Goal: Transaction & Acquisition: Subscribe to service/newsletter

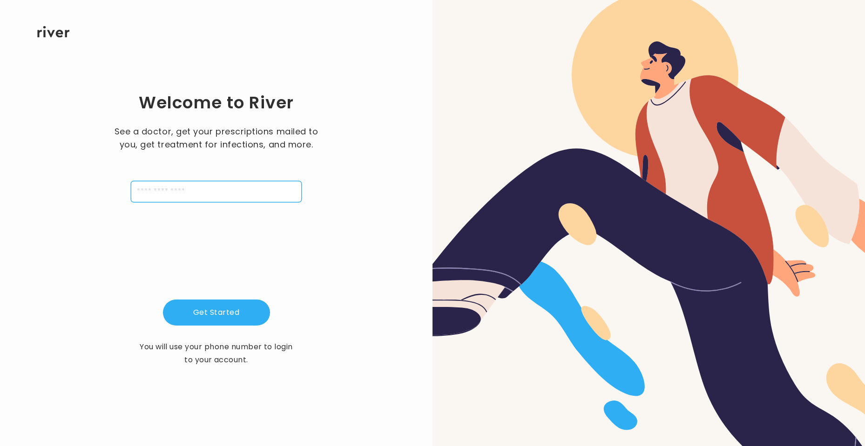
click at [214, 192] on input "tel" at bounding box center [216, 191] width 171 height 21
type input "**********"
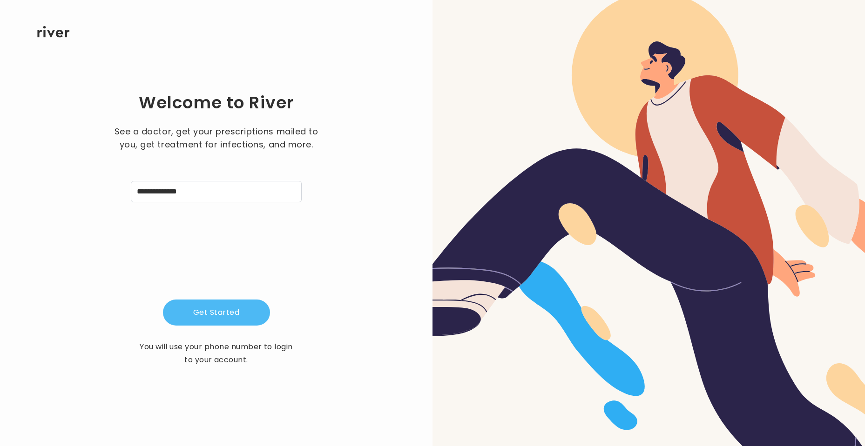
click at [210, 312] on button "Get Started" at bounding box center [216, 313] width 107 height 26
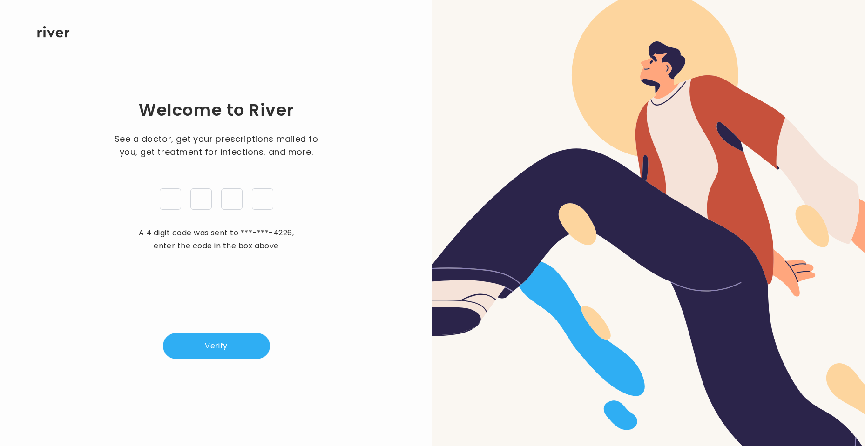
click at [163, 207] on input "tel" at bounding box center [170, 198] width 21 height 21
click at [164, 206] on input "tel" at bounding box center [170, 198] width 21 height 21
type input "*"
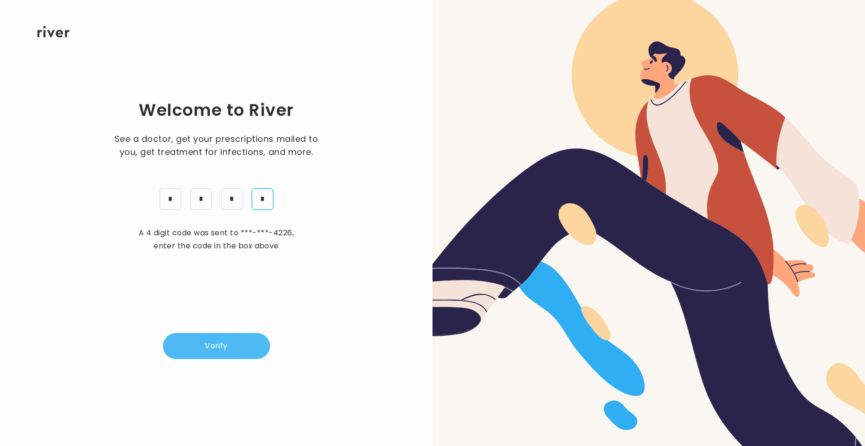
type input "*"
click at [209, 342] on button "Verify" at bounding box center [216, 346] width 107 height 26
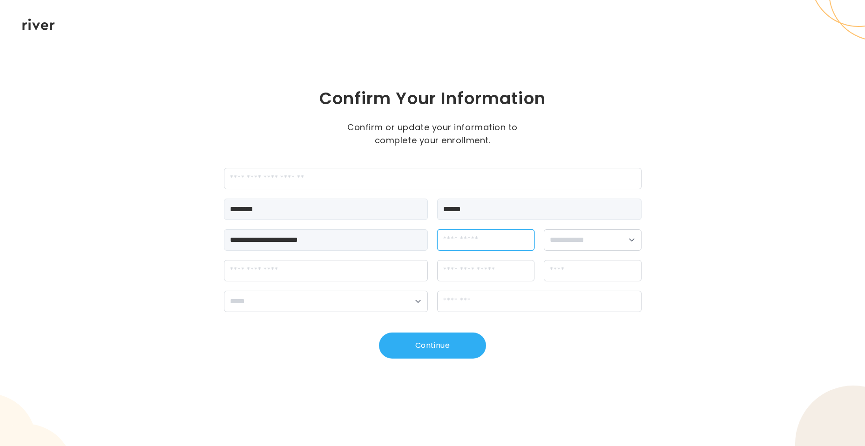
click at [471, 241] on input "dateOfBirth" at bounding box center [485, 239] width 97 height 21
type input "**********"
click at [630, 245] on select "**********" at bounding box center [592, 239] width 97 height 21
select select "****"
click at [544, 229] on select "**********" at bounding box center [592, 239] width 97 height 21
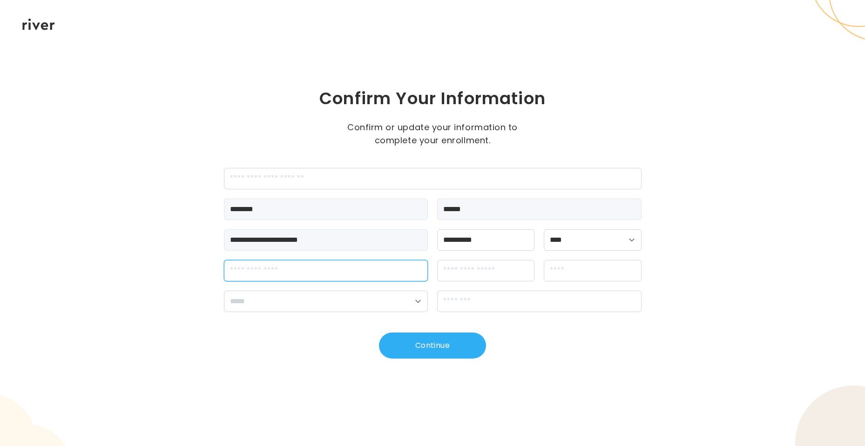
click at [350, 276] on input "streetAddress" at bounding box center [326, 270] width 204 height 21
type input "**********"
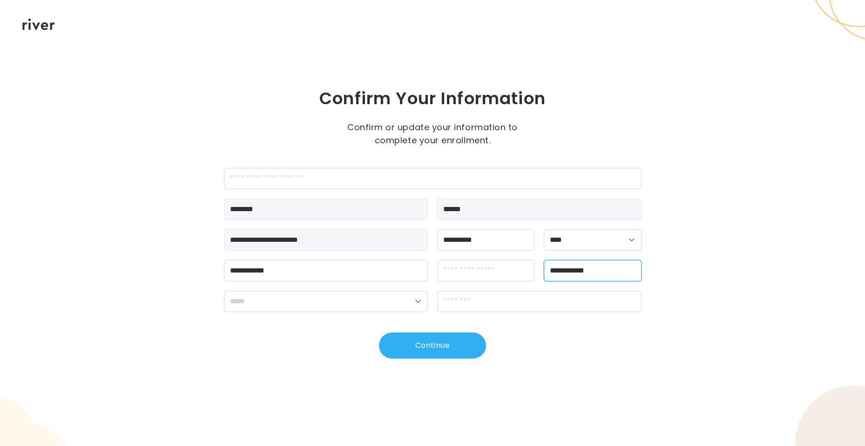
type input "**********"
click at [403, 301] on select "**********" at bounding box center [326, 301] width 204 height 21
select select "**"
click at [224, 291] on select "**********" at bounding box center [326, 301] width 204 height 21
click at [479, 300] on input "zipCode" at bounding box center [539, 301] width 204 height 21
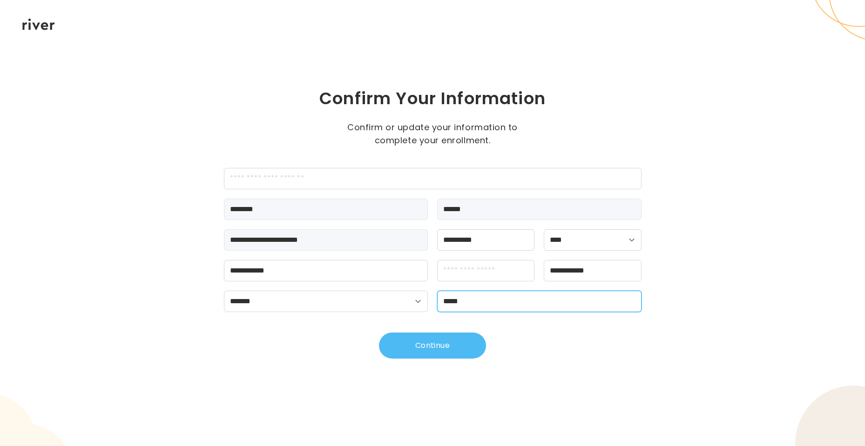
type input "*****"
click at [444, 354] on button "Continue" at bounding box center [432, 346] width 107 height 26
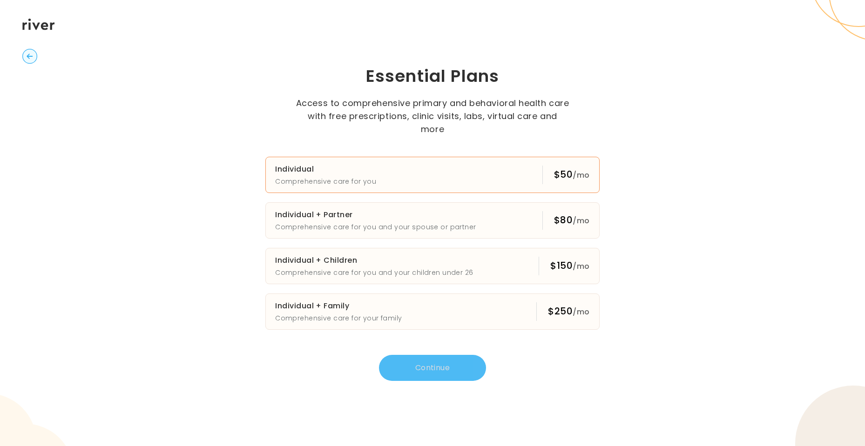
click at [401, 166] on button "Individual Comprehensive care for you $50 /mo" at bounding box center [432, 175] width 334 height 36
click at [464, 360] on button "Continue" at bounding box center [432, 368] width 107 height 26
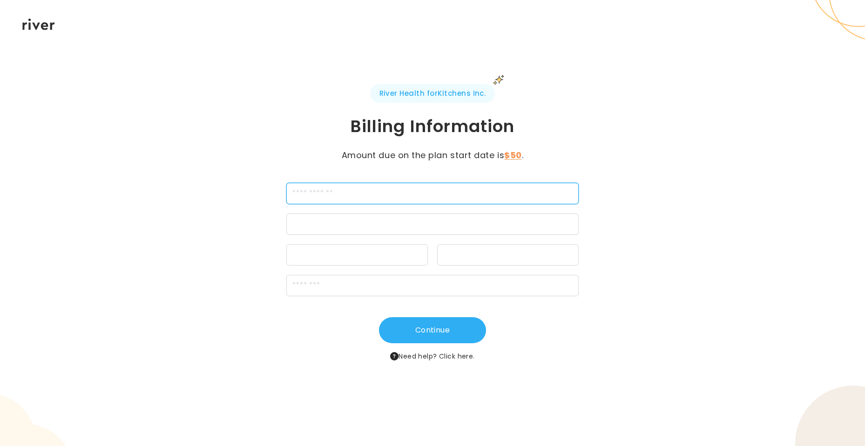
click at [355, 194] on input "cardName" at bounding box center [432, 193] width 292 height 21
click at [347, 193] on input "cardName" at bounding box center [432, 193] width 292 height 21
type input "**********"
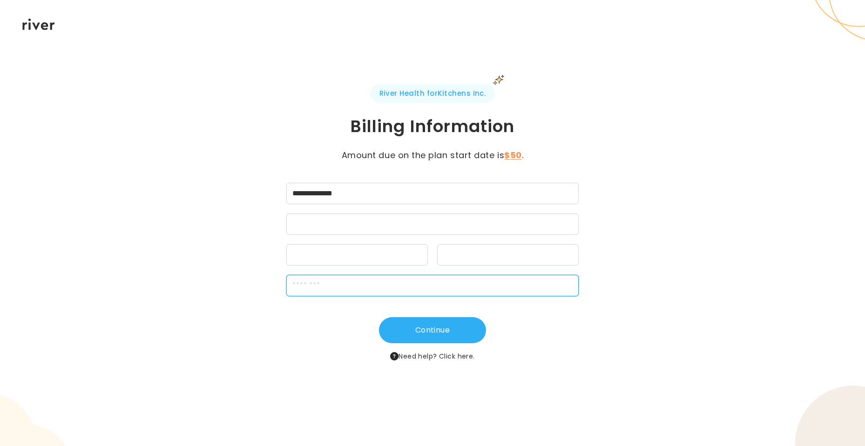
click at [358, 289] on input "zipCode" at bounding box center [432, 285] width 292 height 21
type input "*****"
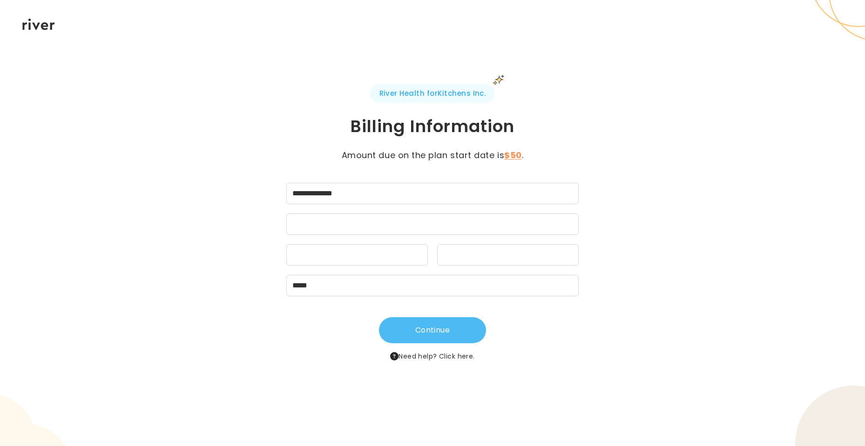
click at [442, 336] on button "Continue" at bounding box center [432, 330] width 107 height 26
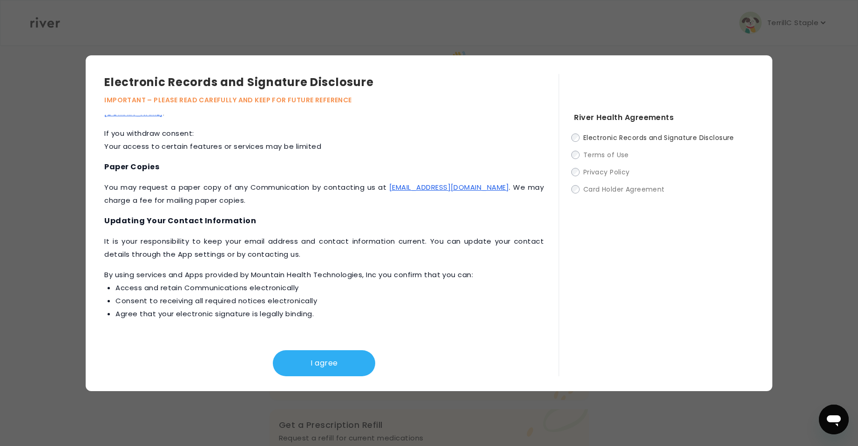
scroll to position [262, 0]
click at [347, 363] on button "I agree" at bounding box center [324, 363] width 102 height 26
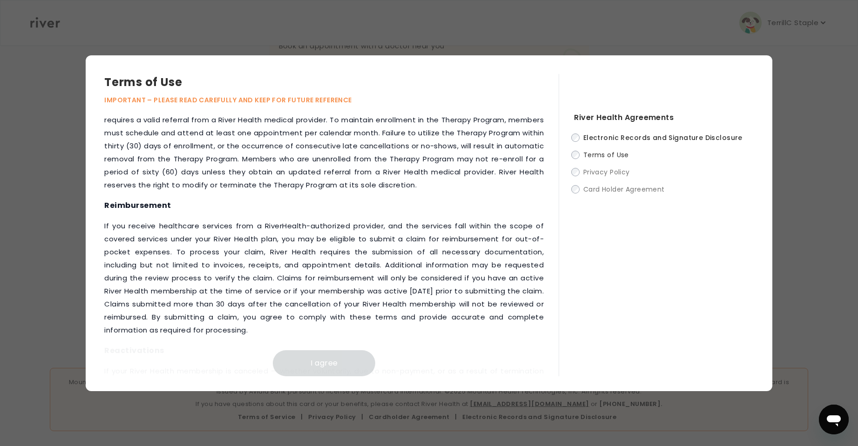
scroll to position [1016, 0]
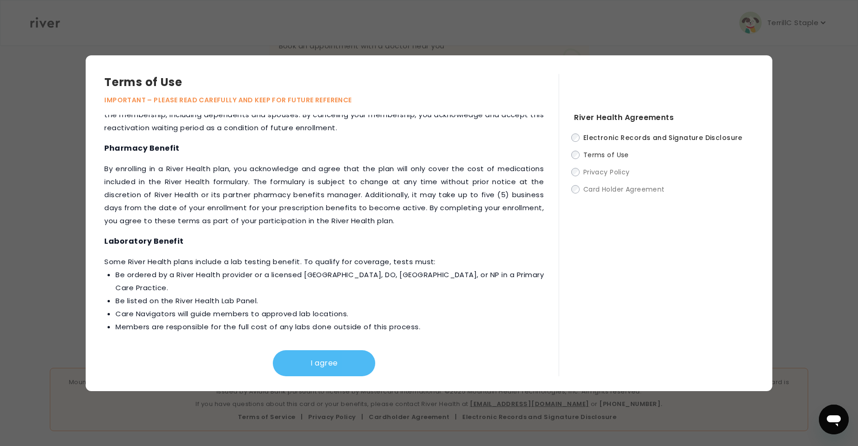
click at [337, 363] on button "I agree" at bounding box center [324, 363] width 102 height 26
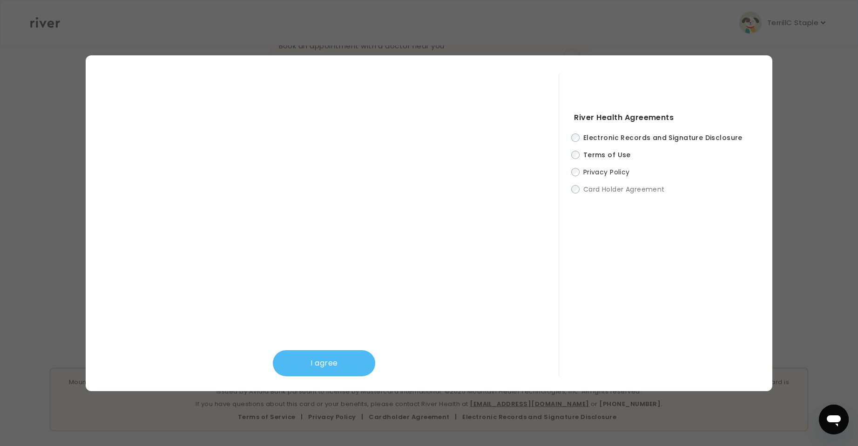
click at [333, 369] on button "I agree" at bounding box center [324, 363] width 102 height 26
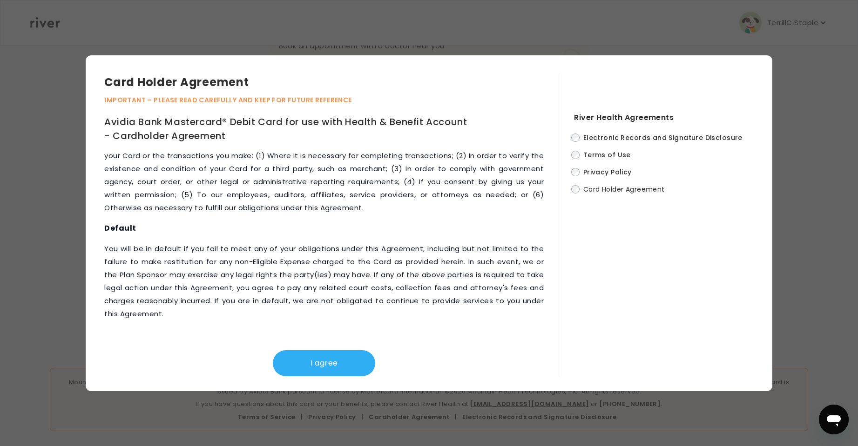
scroll to position [4007, 0]
click at [331, 363] on button "I agree" at bounding box center [324, 363] width 102 height 26
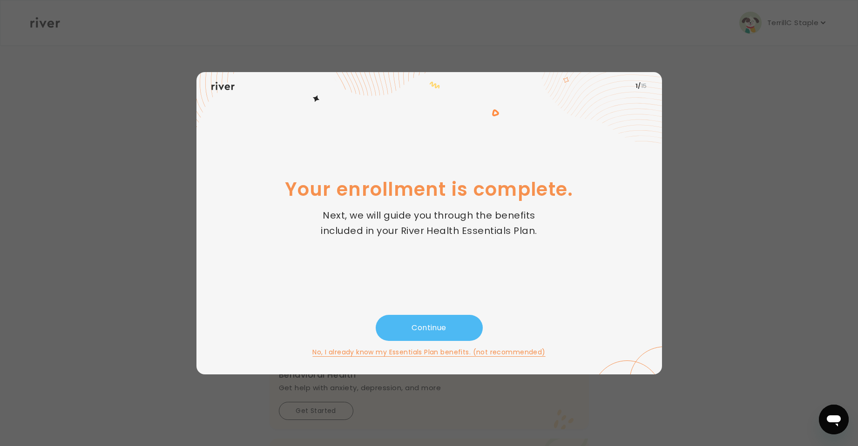
click at [433, 325] on button "Continue" at bounding box center [429, 328] width 107 height 26
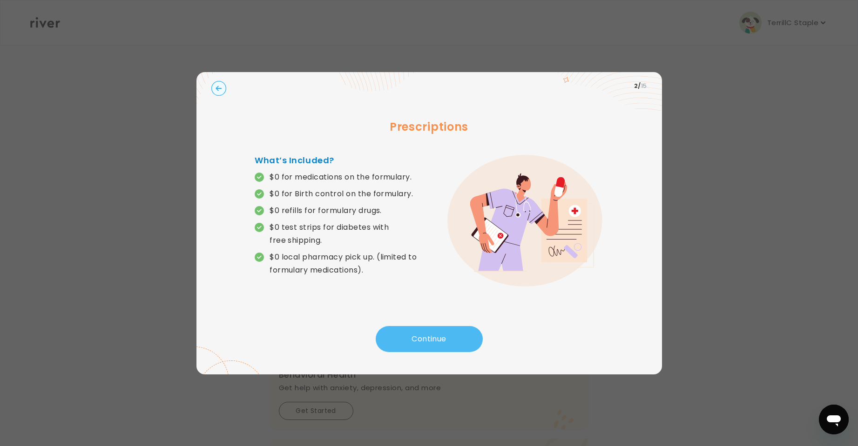
click at [438, 339] on button "Continue" at bounding box center [429, 339] width 107 height 26
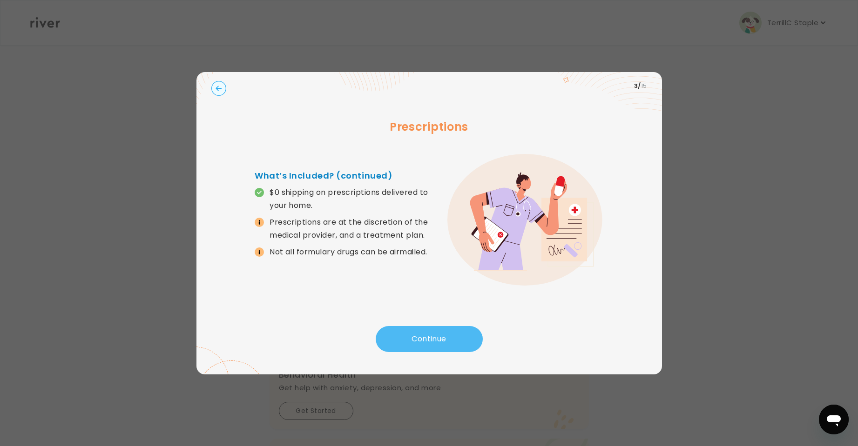
click at [438, 339] on button "Continue" at bounding box center [429, 339] width 107 height 26
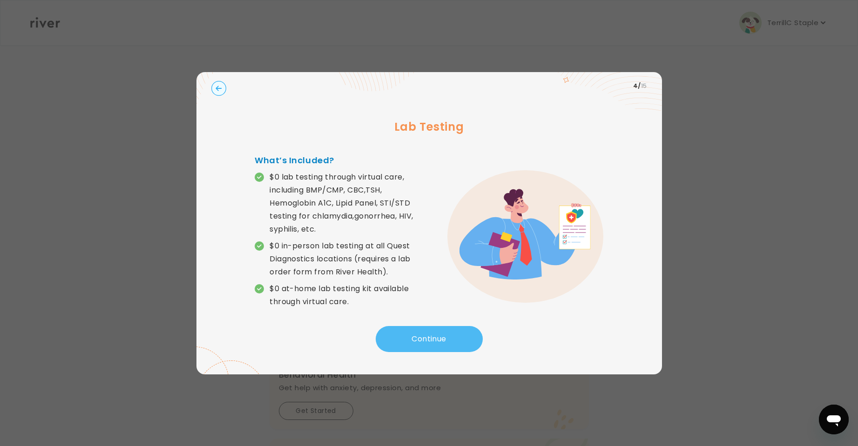
click at [438, 339] on button "Continue" at bounding box center [429, 339] width 107 height 26
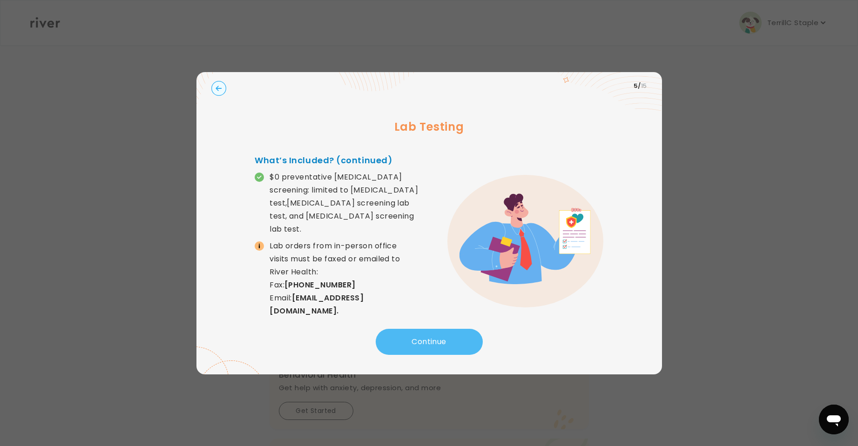
click at [443, 341] on button "Continue" at bounding box center [429, 342] width 107 height 26
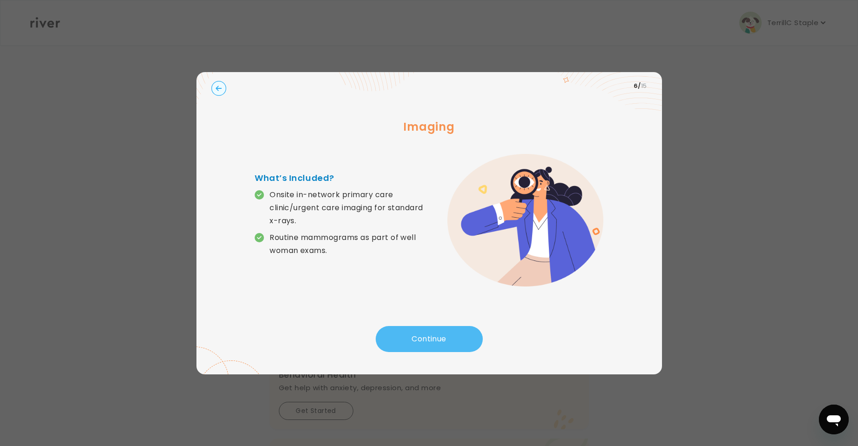
click at [443, 341] on button "Continue" at bounding box center [429, 339] width 107 height 26
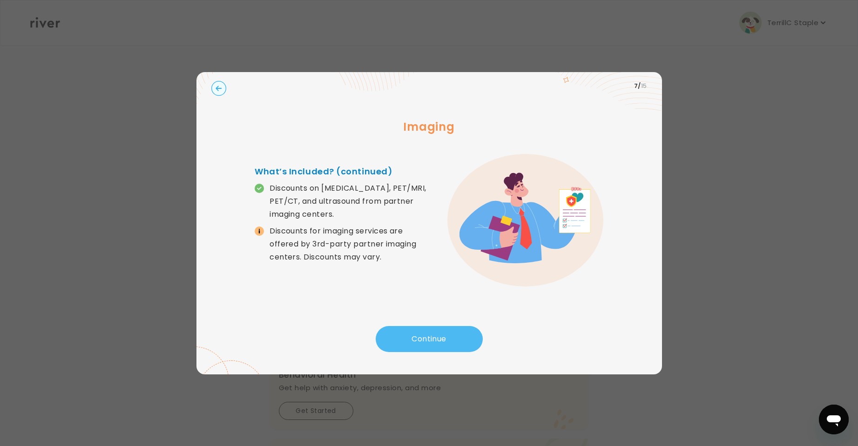
click at [443, 341] on button "Continue" at bounding box center [429, 339] width 107 height 26
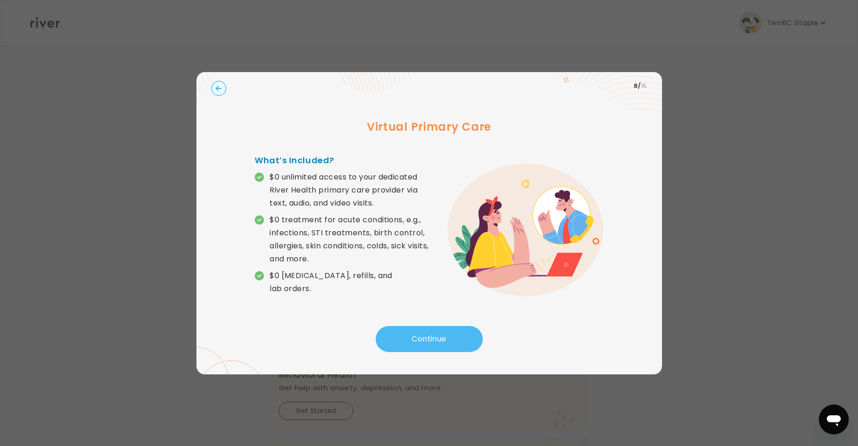
click at [443, 341] on button "Continue" at bounding box center [429, 339] width 107 height 26
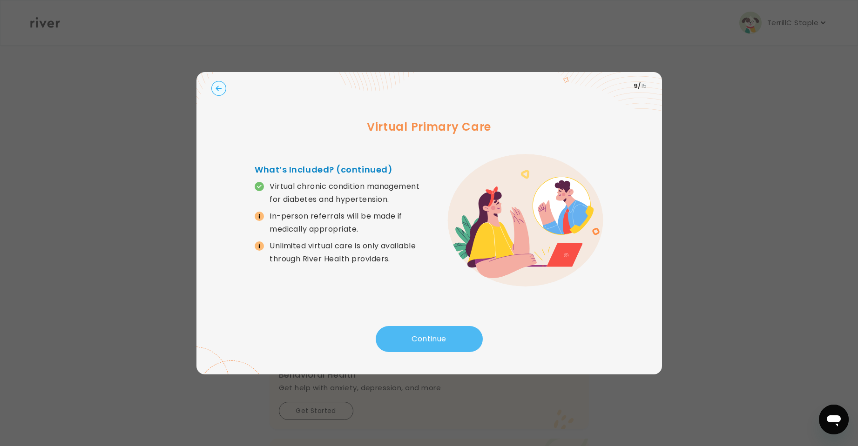
click at [443, 341] on button "Continue" at bounding box center [429, 339] width 107 height 26
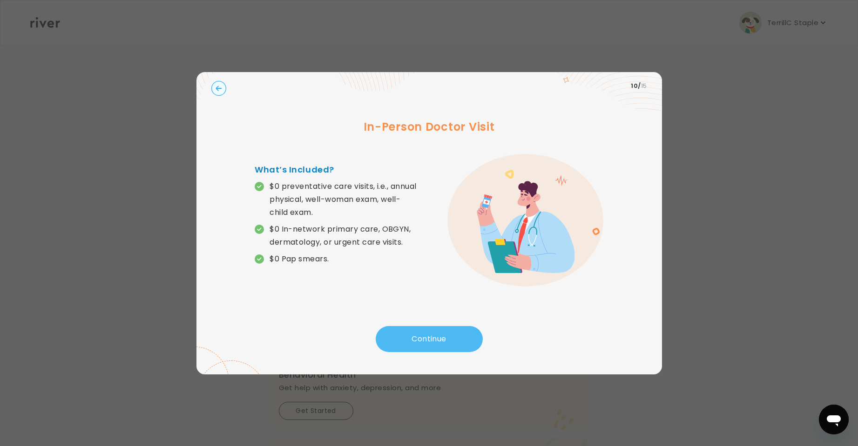
click at [443, 341] on button "Continue" at bounding box center [429, 339] width 107 height 26
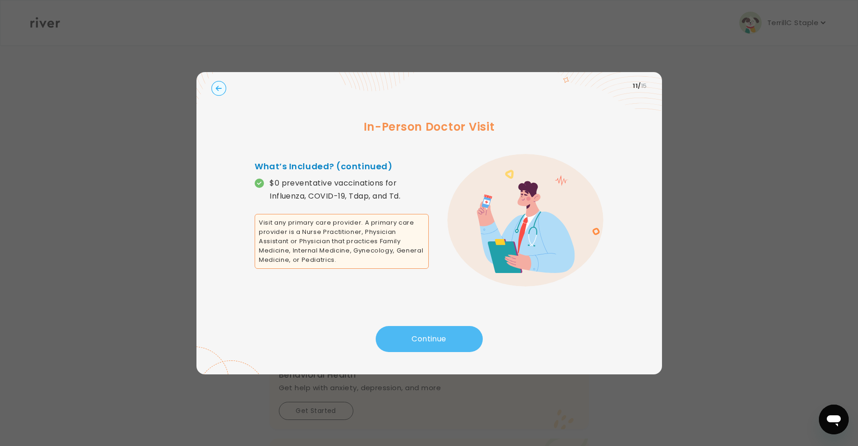
click at [443, 341] on button "Continue" at bounding box center [429, 339] width 107 height 26
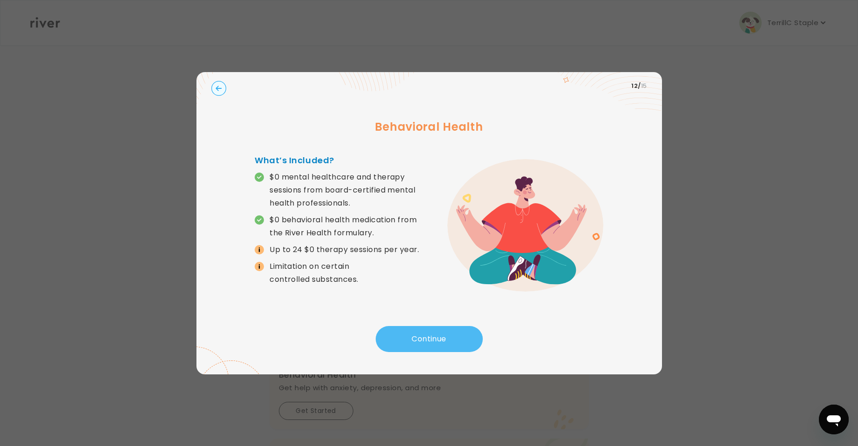
click at [443, 341] on button "Continue" at bounding box center [429, 339] width 107 height 26
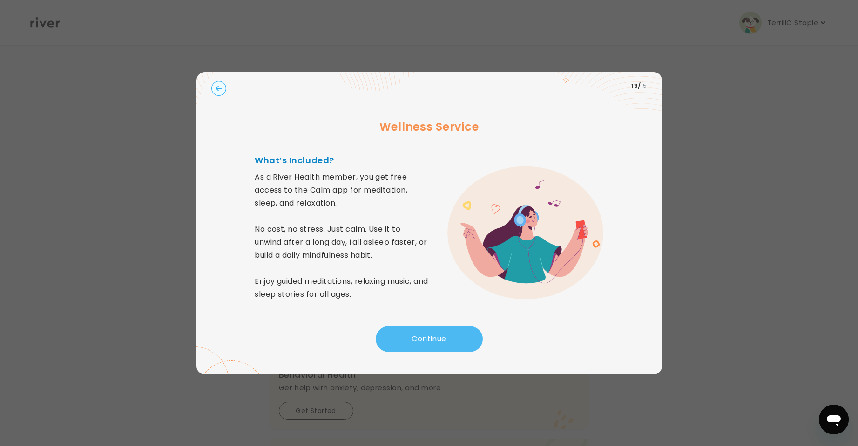
click at [443, 341] on button "Continue" at bounding box center [429, 339] width 107 height 26
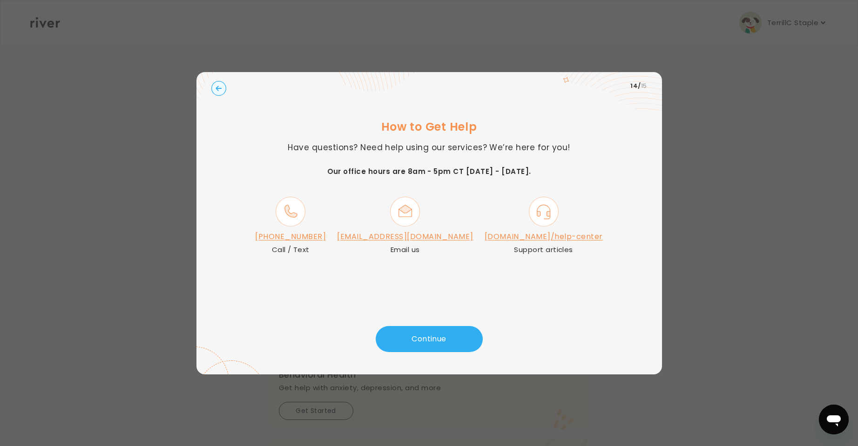
click at [581, 296] on div "How to Get Help Have questions? Need help using our services? We’re here for yo…" at bounding box center [429, 213] width 436 height 226
click at [444, 331] on button "Continue" at bounding box center [429, 339] width 107 height 26
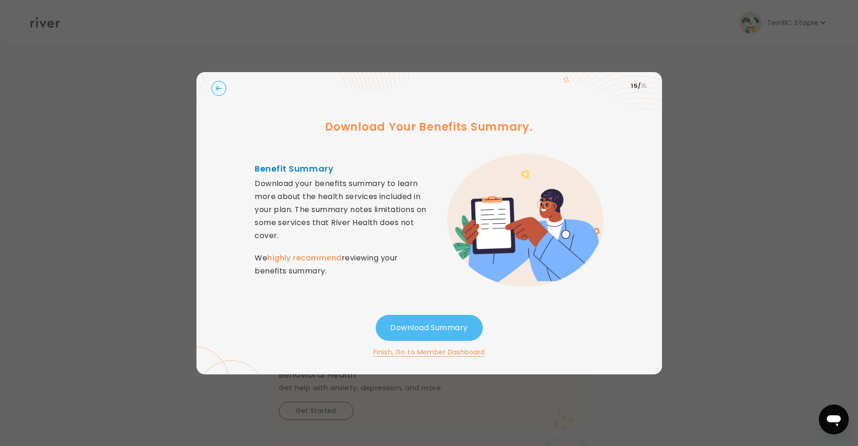
click at [437, 327] on button "Download Summary" at bounding box center [429, 328] width 107 height 26
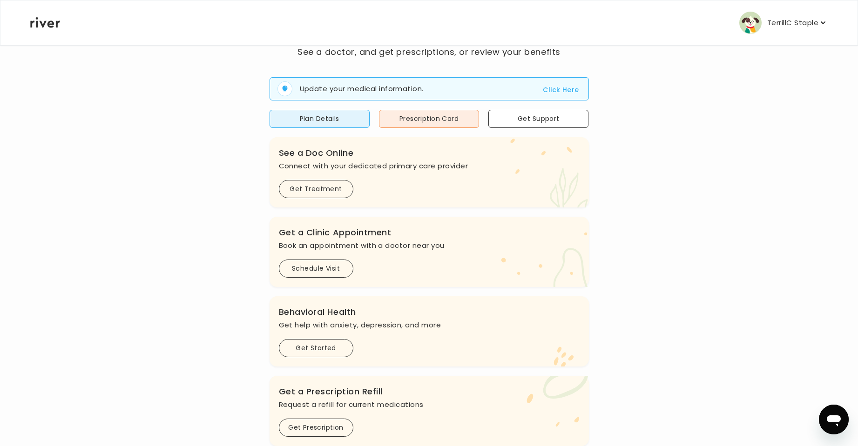
scroll to position [30, 0]
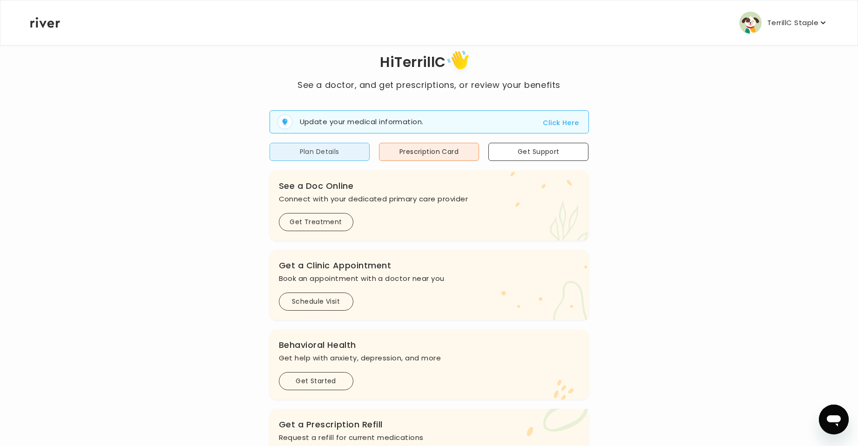
click at [338, 155] on button "Plan Details" at bounding box center [319, 152] width 100 height 18
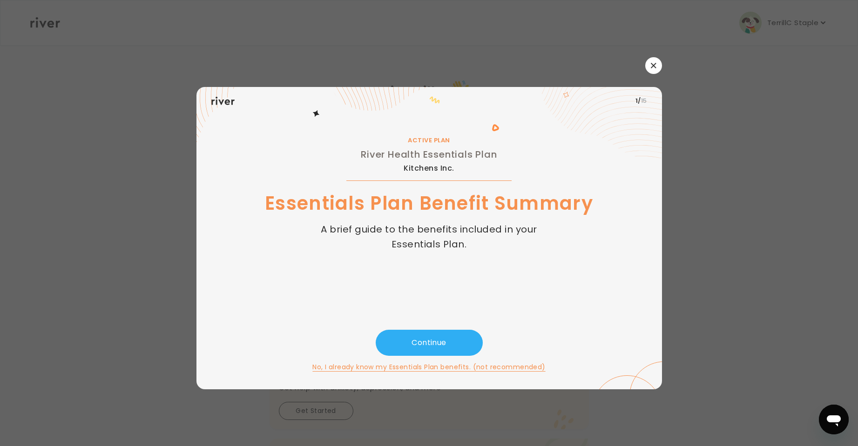
scroll to position [0, 0]
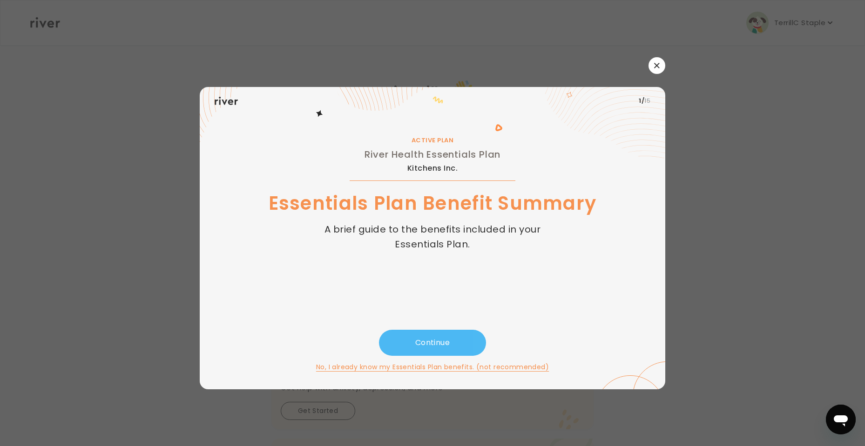
click at [428, 335] on button "Continue" at bounding box center [432, 343] width 107 height 26
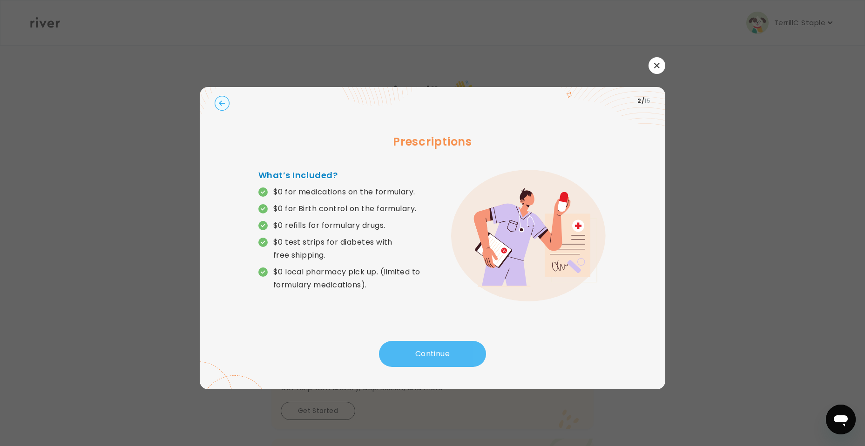
click at [433, 344] on button "Continue" at bounding box center [432, 354] width 107 height 26
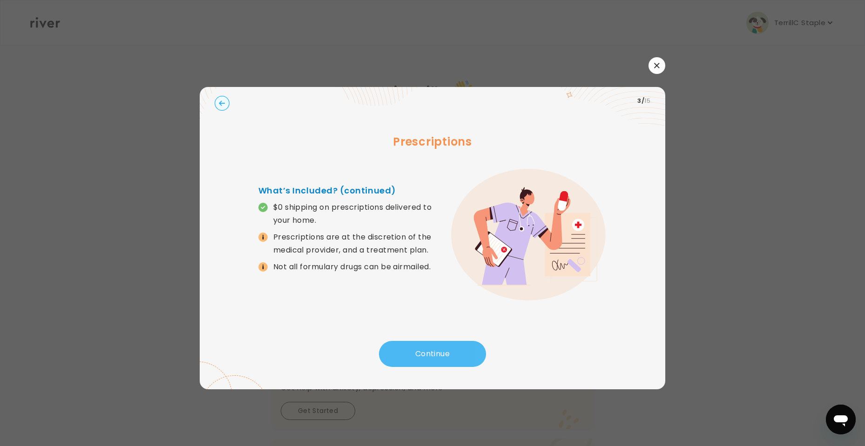
click at [433, 344] on button "Continue" at bounding box center [432, 354] width 107 height 26
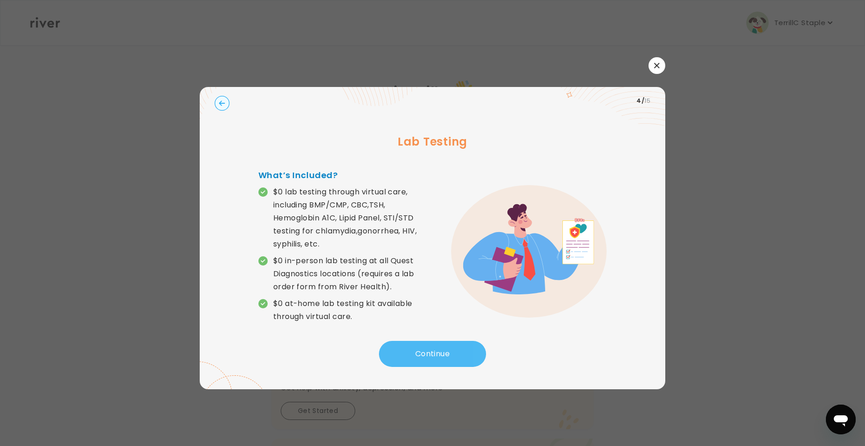
click at [433, 344] on button "Continue" at bounding box center [432, 354] width 107 height 26
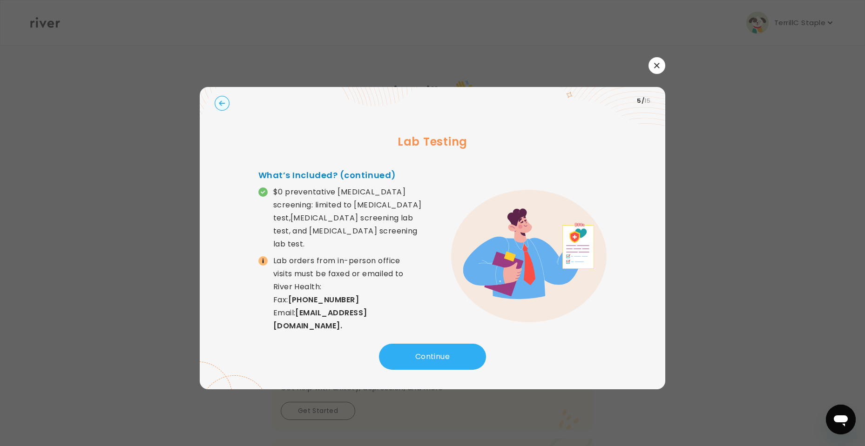
click at [655, 62] on button "button" at bounding box center [656, 65] width 17 height 17
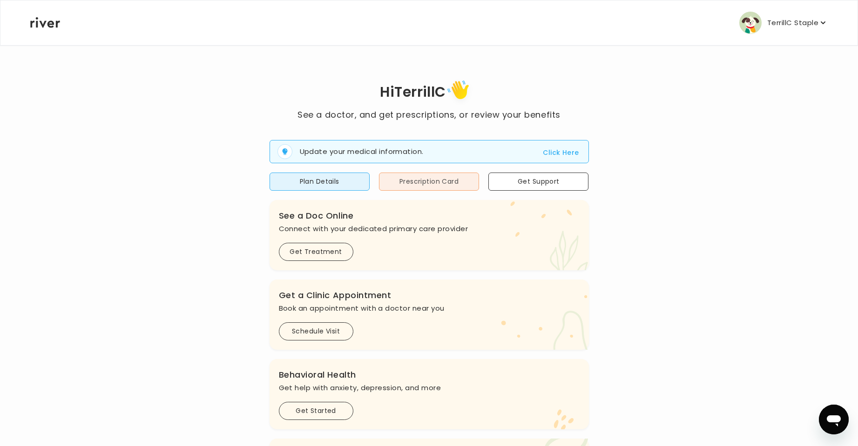
click at [434, 180] on button "Prescription Card" at bounding box center [429, 182] width 100 height 18
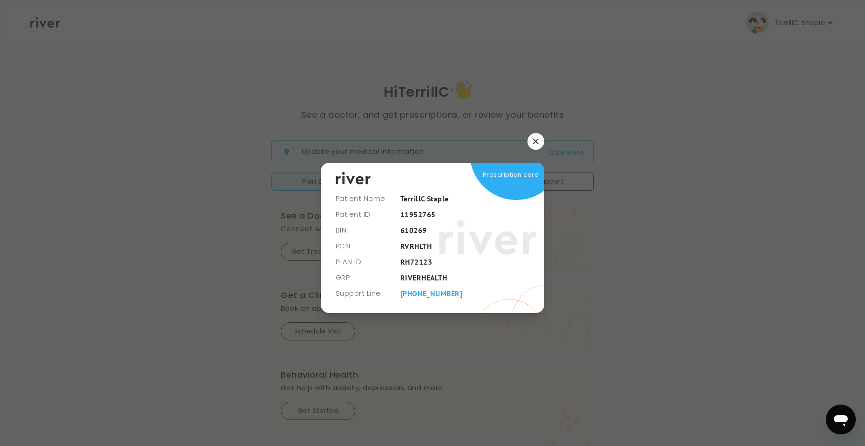
click at [478, 277] on div "Prescription card" at bounding box center [432, 238] width 223 height 150
click at [509, 183] on span at bounding box center [516, 153] width 93 height 93
click at [599, 187] on div at bounding box center [432, 223] width 865 height 446
click at [538, 145] on button "button" at bounding box center [535, 141] width 17 height 17
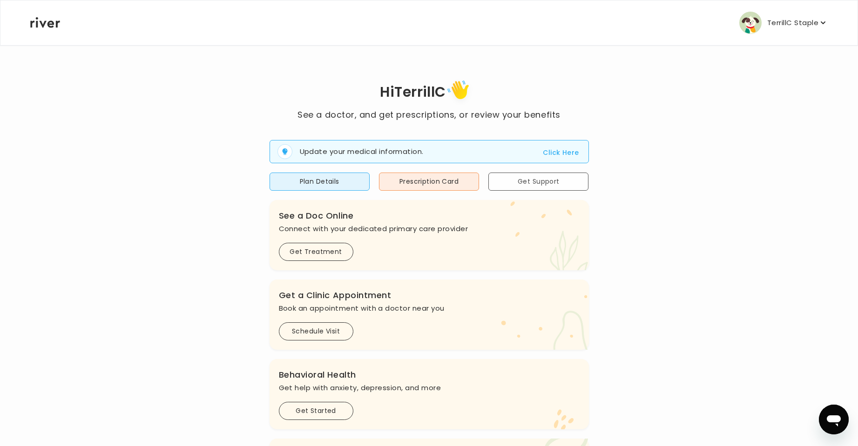
click at [523, 183] on button "Get Support" at bounding box center [538, 182] width 100 height 18
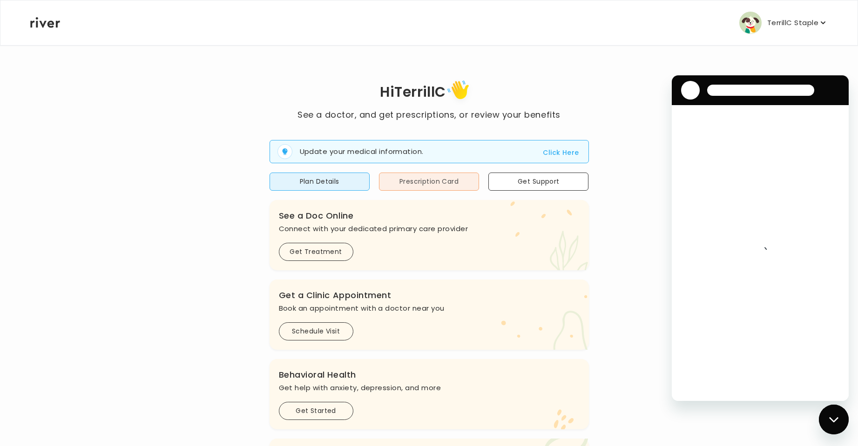
click at [436, 178] on button "Prescription Card" at bounding box center [429, 182] width 100 height 18
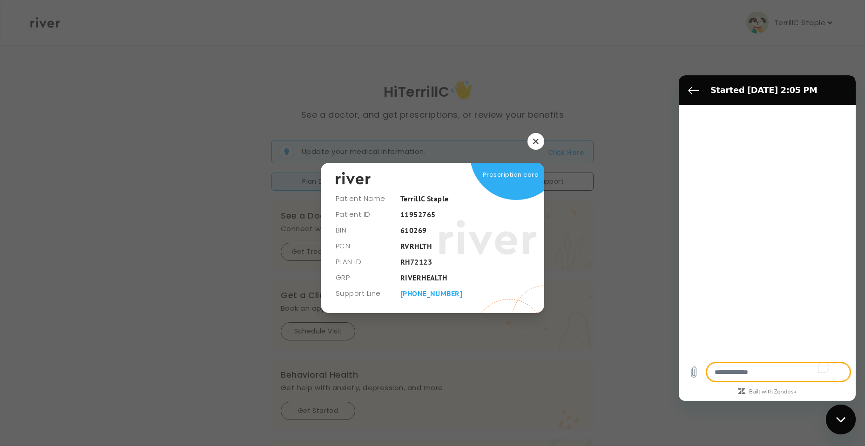
type textarea "*"
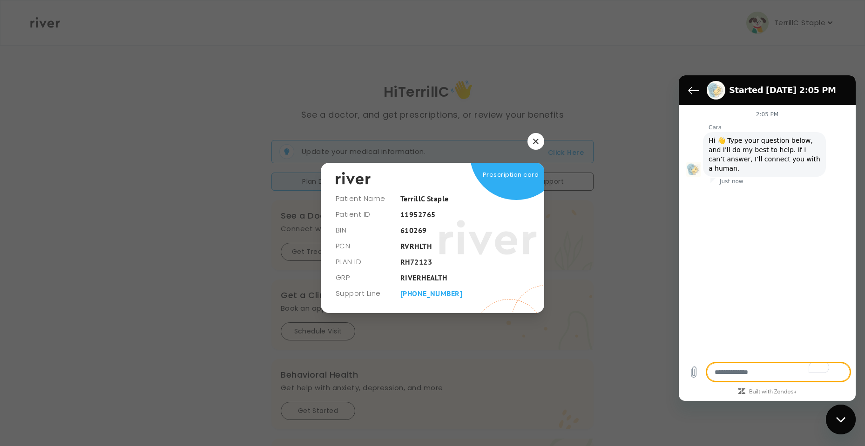
click at [532, 142] on button "button" at bounding box center [535, 141] width 17 height 17
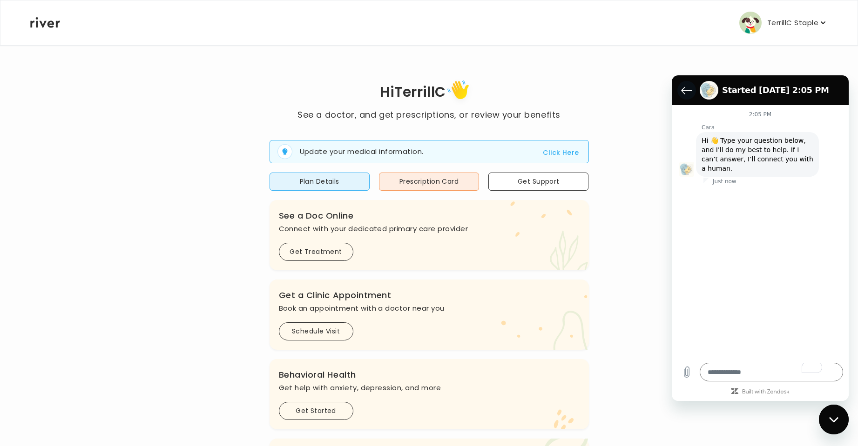
click at [680, 85] on button "Back to the conversation list" at bounding box center [686, 90] width 19 height 19
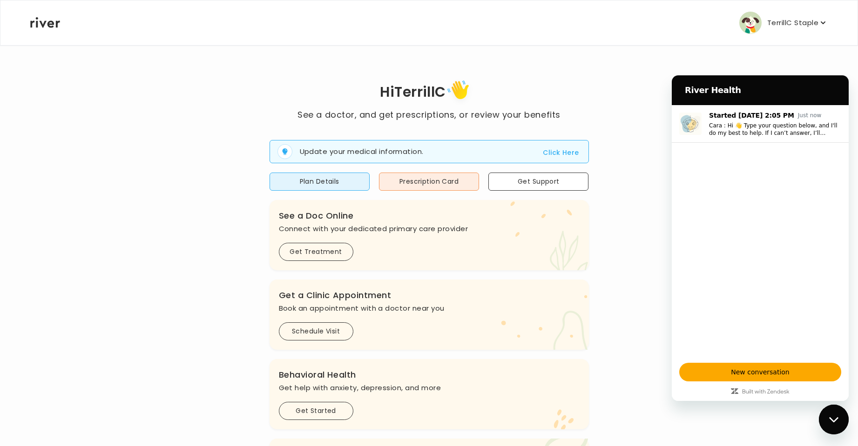
click at [621, 110] on div "Hi TerrillC See a doctor, and get prescriptions, or review your benefits Update…" at bounding box center [429, 332] width 798 height 511
click at [834, 425] on div "Close messaging window" at bounding box center [834, 420] width 28 height 28
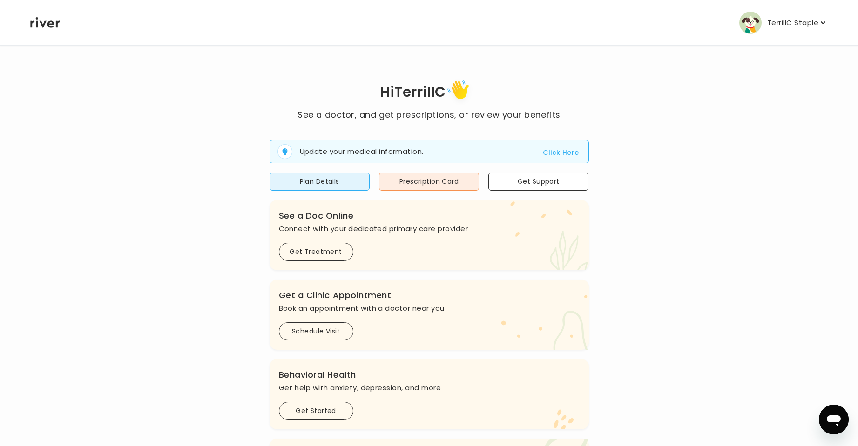
click at [818, 20] on icon "button" at bounding box center [822, 22] width 9 height 9
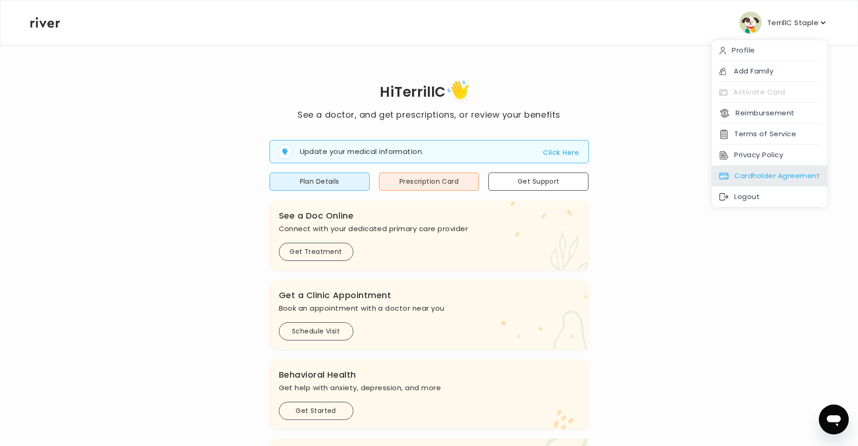
click at [797, 180] on div "Cardholder Agreement" at bounding box center [769, 176] width 115 height 21
